Goal: Transaction & Acquisition: Download file/media

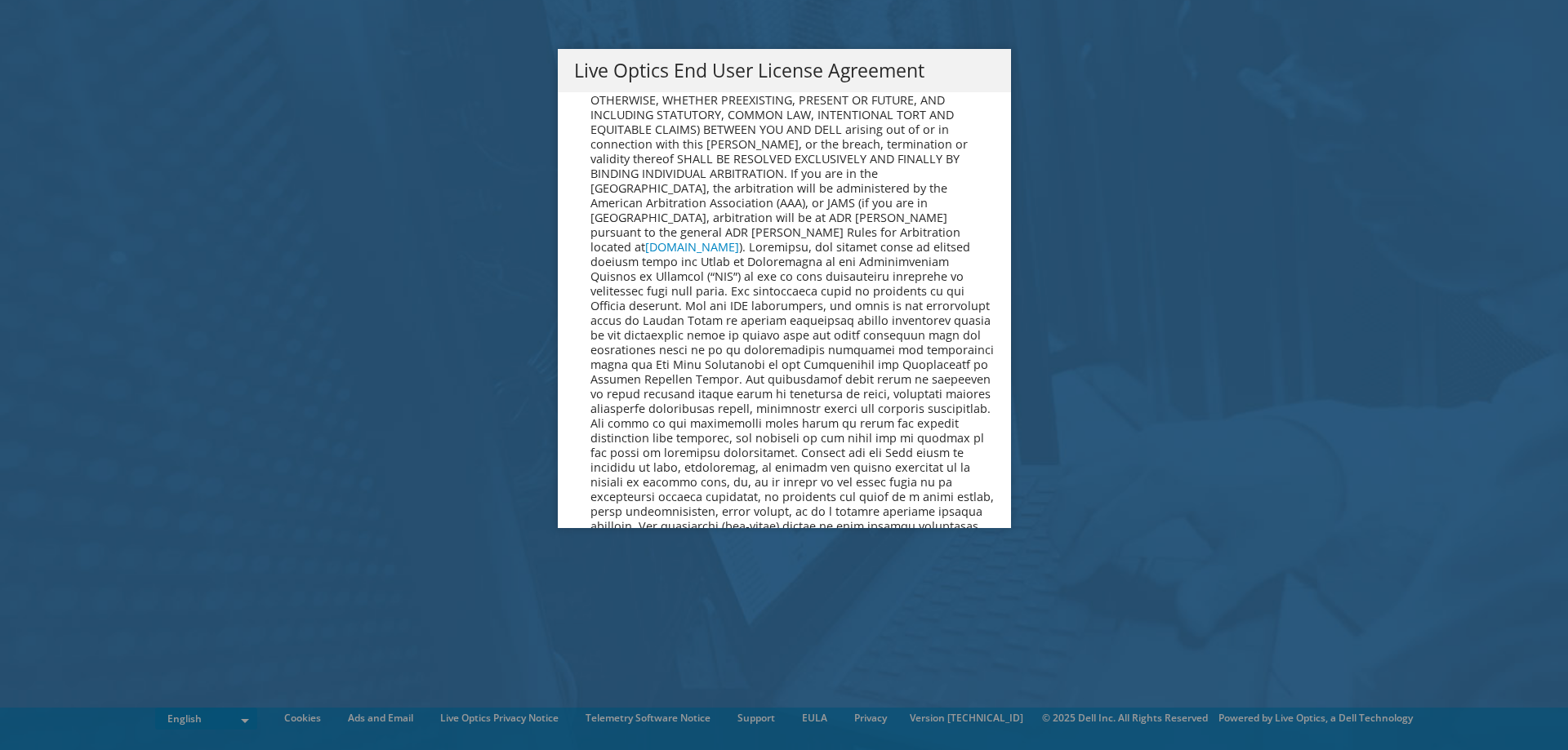
scroll to position [6173, 0]
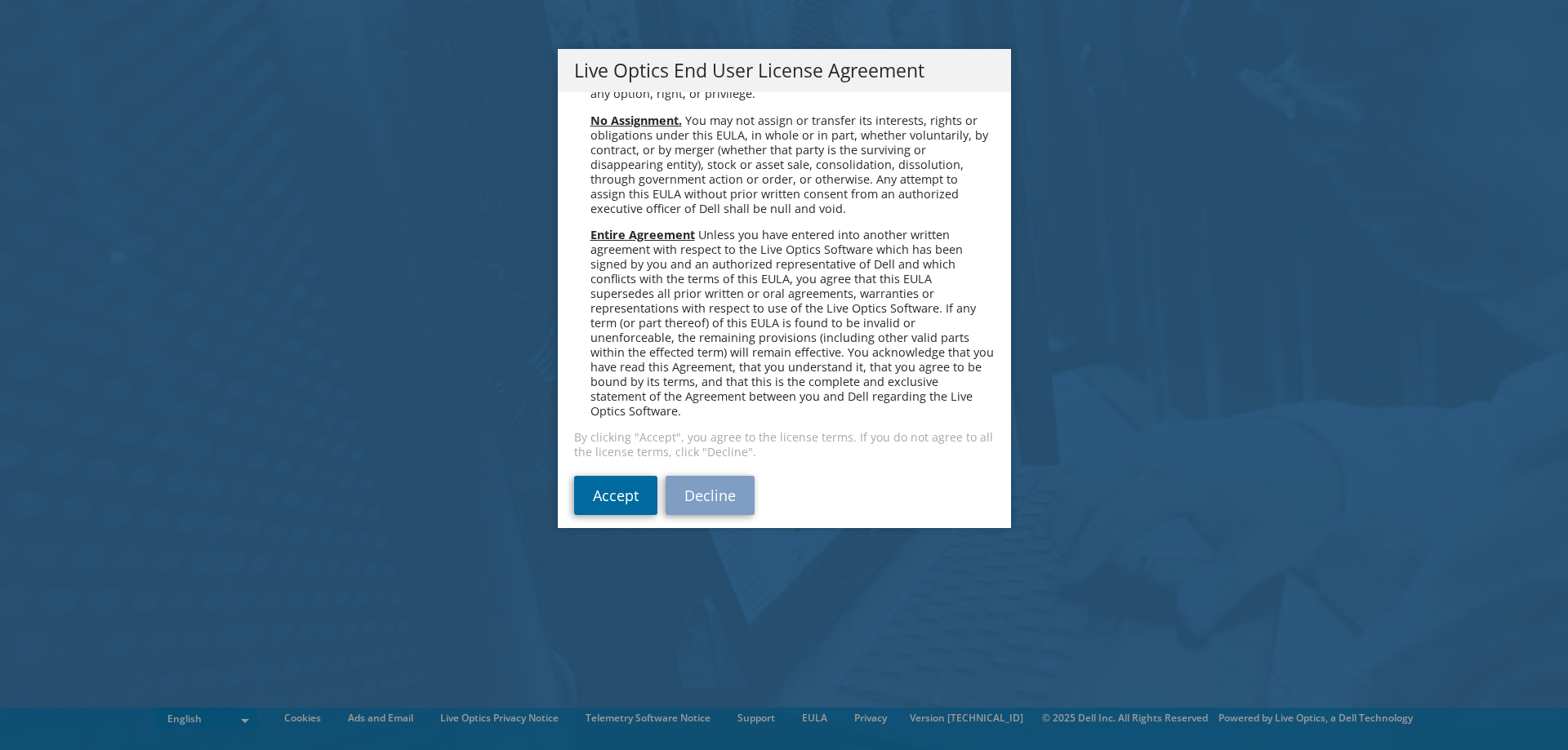
click at [648, 489] on link "Accept" at bounding box center [616, 495] width 84 height 39
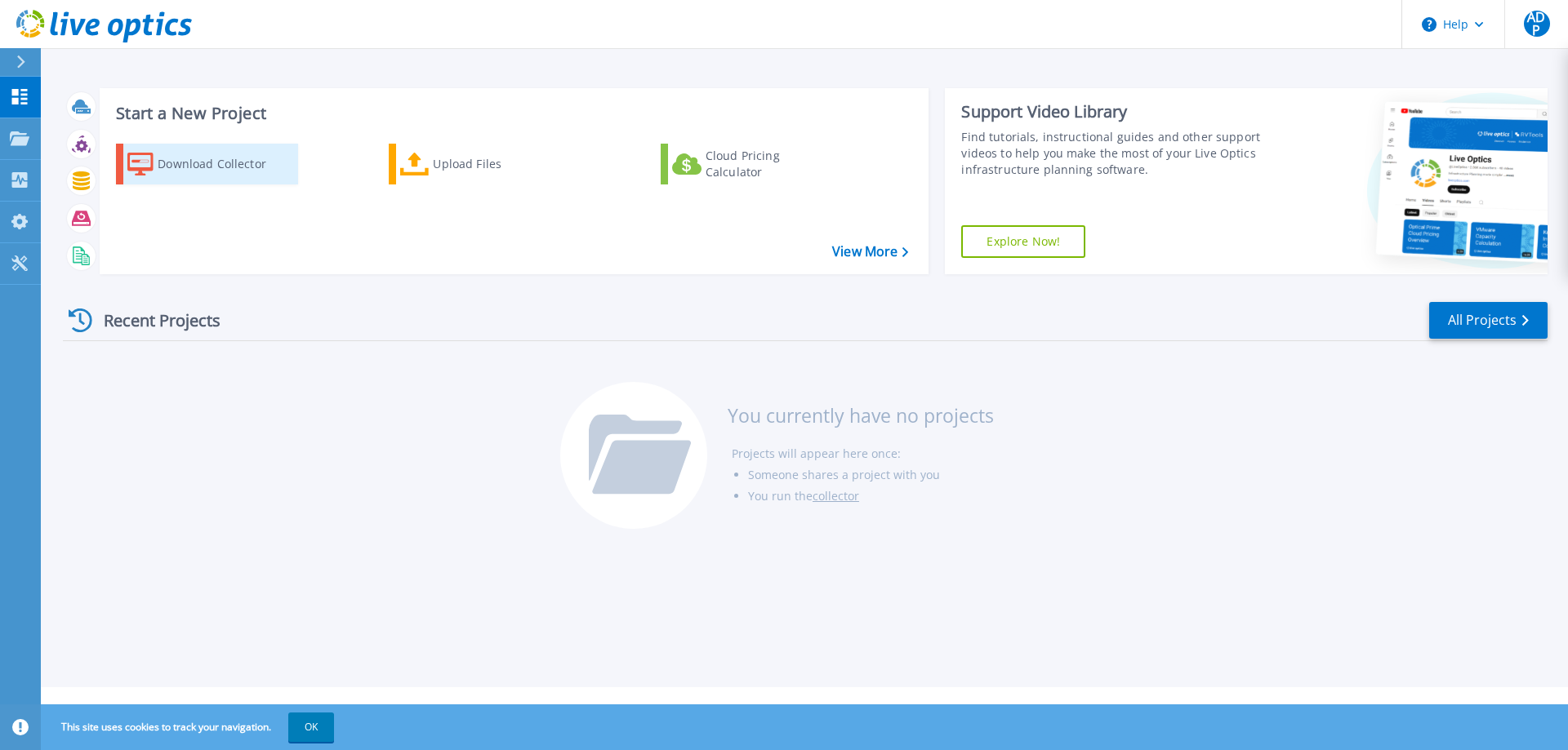
click at [164, 171] on div "Download Collector" at bounding box center [223, 163] width 130 height 32
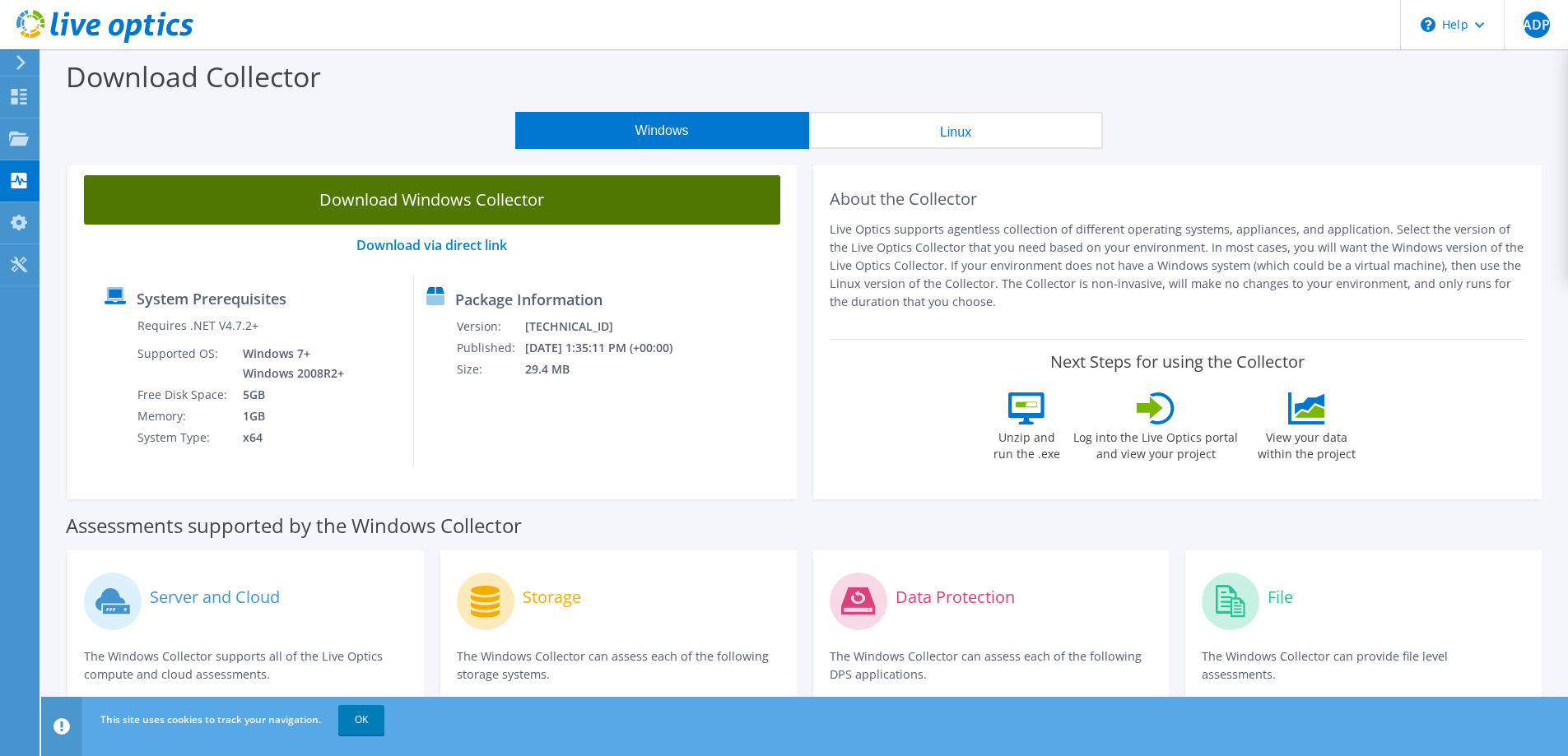
click at [274, 196] on link "Download Windows Collector" at bounding box center [432, 200] width 697 height 50
